Goal: Register for event/course

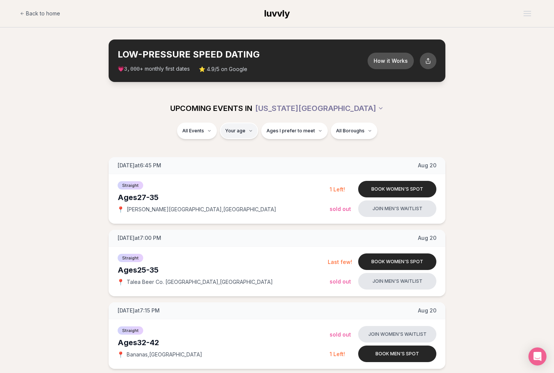
type input "**"
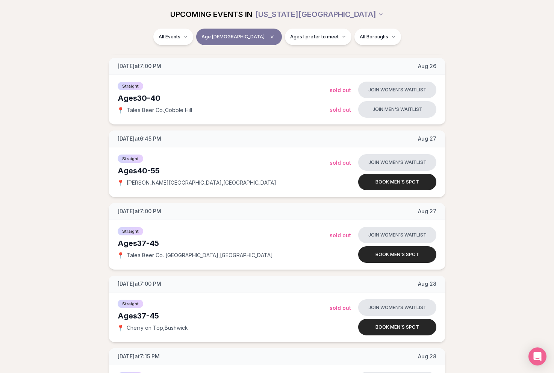
scroll to position [174, 0]
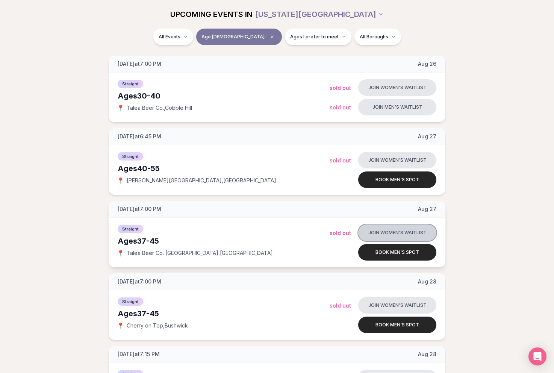
click at [416, 238] on button "Join women's waitlist" at bounding box center [397, 232] width 78 height 17
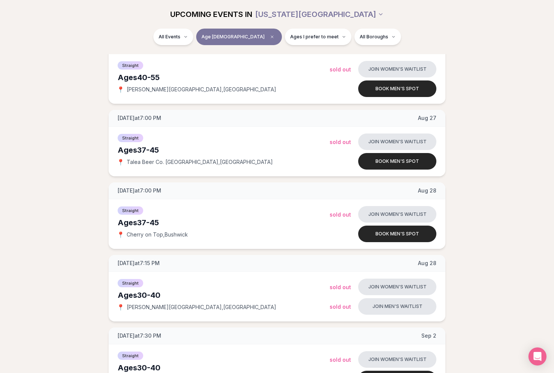
scroll to position [270, 0]
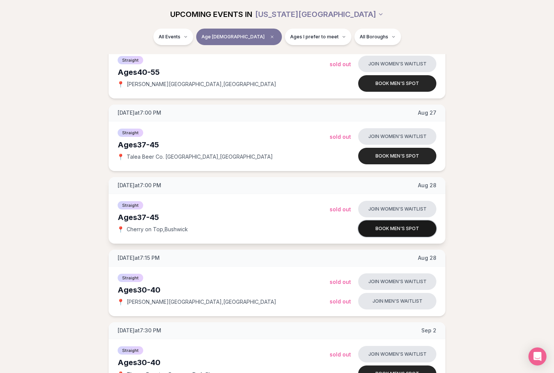
click at [373, 225] on button "Book men's spot" at bounding box center [397, 228] width 78 height 17
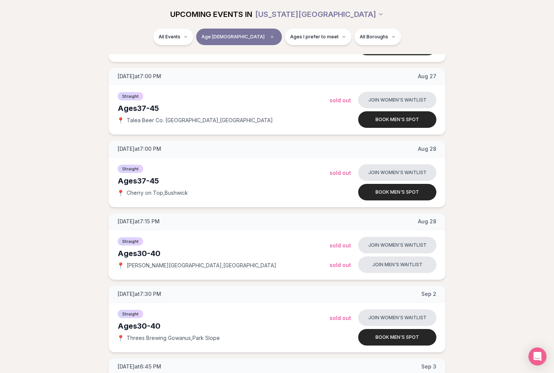
scroll to position [294, 0]
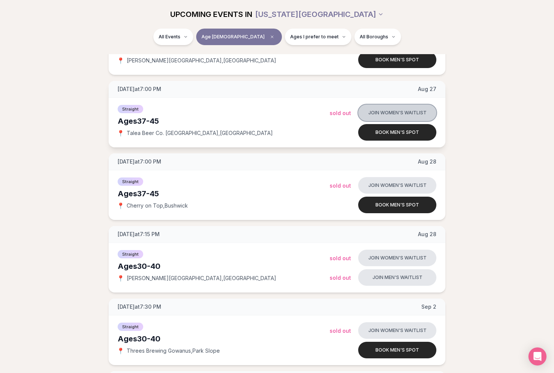
click at [392, 120] on button "Join women's waitlist" at bounding box center [397, 112] width 78 height 17
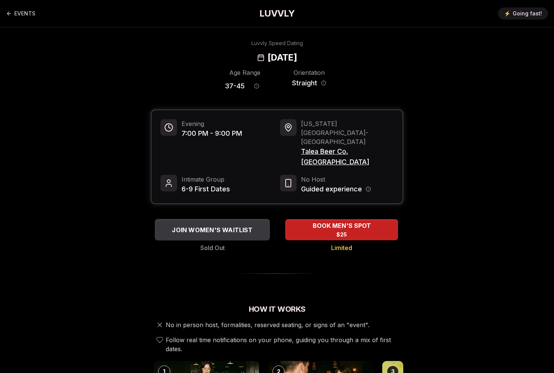
click at [207, 219] on button "JOIN WOMEN'S WAITLIST" at bounding box center [212, 229] width 115 height 21
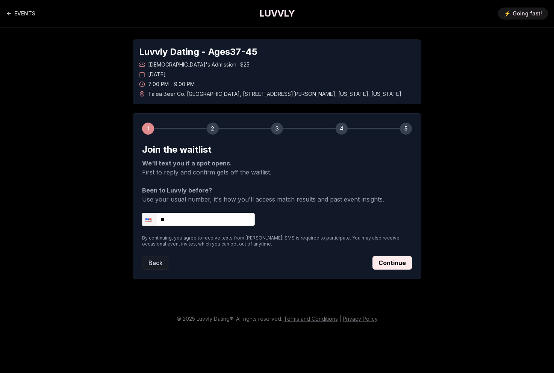
click at [213, 218] on input "**" at bounding box center [198, 219] width 113 height 13
type input "**********"
click at [386, 260] on button "Continue" at bounding box center [391, 263] width 39 height 14
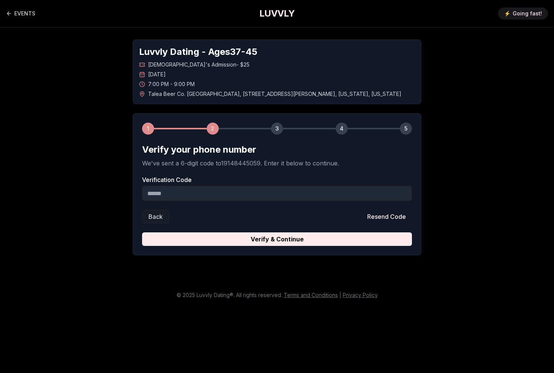
click at [154, 194] on input "Verification Code" at bounding box center [277, 193] width 270 height 15
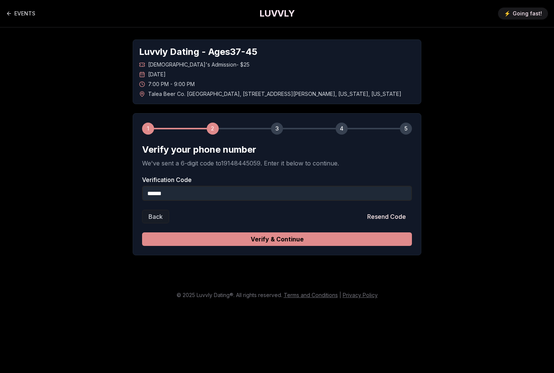
type input "******"
click at [220, 241] on button "Verify & Continue" at bounding box center [277, 239] width 270 height 14
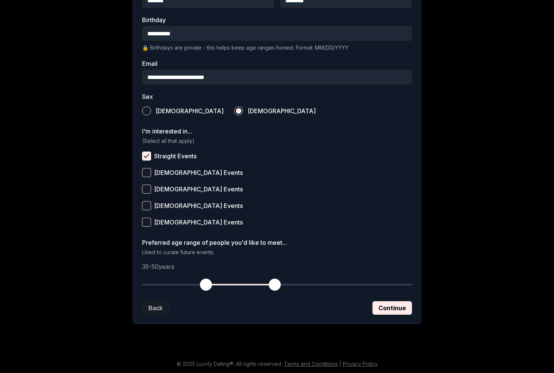
scroll to position [194, 0]
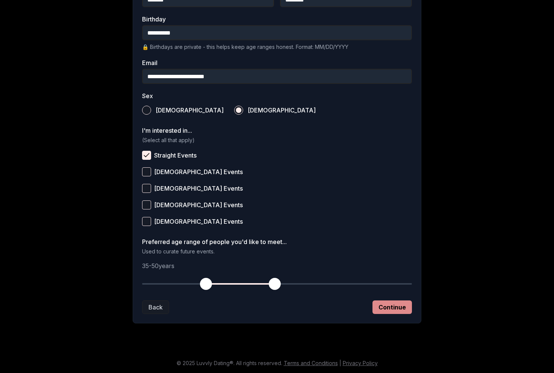
click at [391, 309] on button "Continue" at bounding box center [391, 307] width 39 height 14
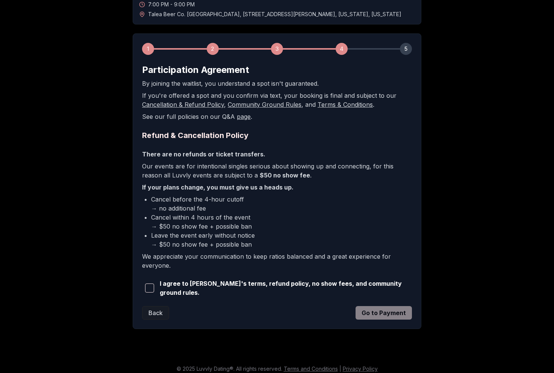
scroll to position [84, 0]
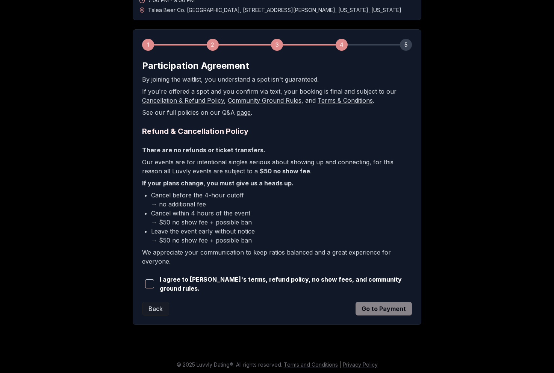
click at [149, 281] on span "button" at bounding box center [149, 283] width 9 height 9
click at [396, 311] on button "Go to Payment" at bounding box center [383, 309] width 56 height 14
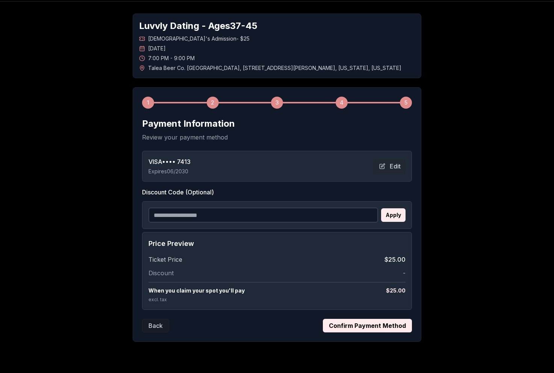
scroll to position [28, 0]
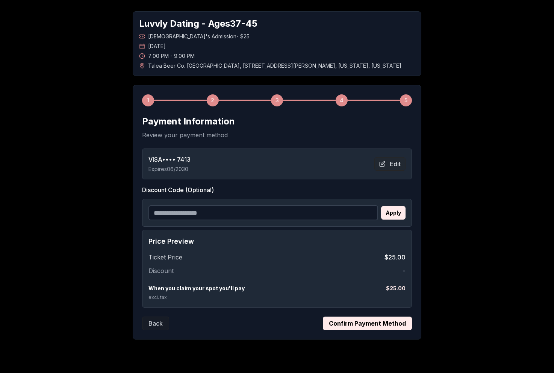
click at [354, 325] on button "Confirm Payment Method" at bounding box center [367, 323] width 89 height 14
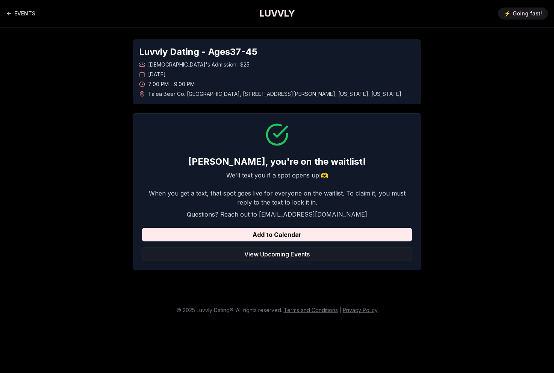
click at [271, 11] on h1 "LUVVLY" at bounding box center [276, 14] width 35 height 12
click at [25, 14] on link "EVENTS" at bounding box center [20, 13] width 29 height 15
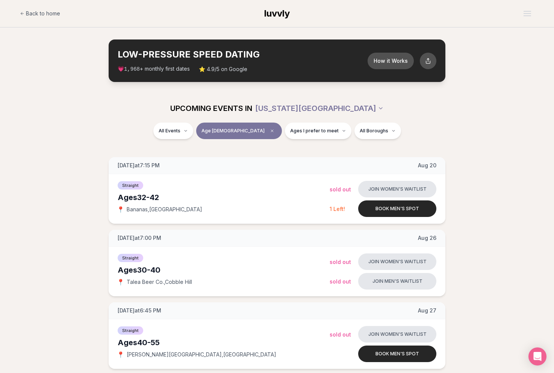
click at [25, 14] on link "Back to home" at bounding box center [40, 13] width 40 height 15
